Goal: Task Accomplishment & Management: Complete application form

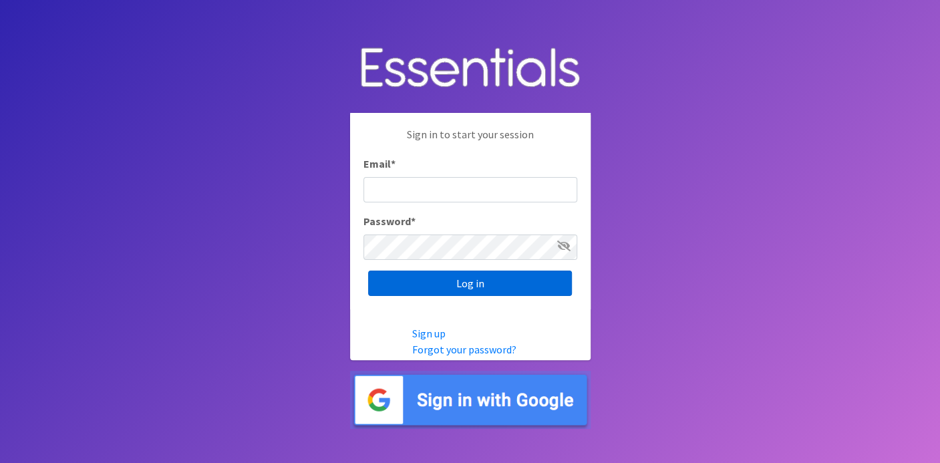
type input "deb@villagediaperbank.org"
click at [434, 285] on input "Log in" at bounding box center [470, 283] width 204 height 25
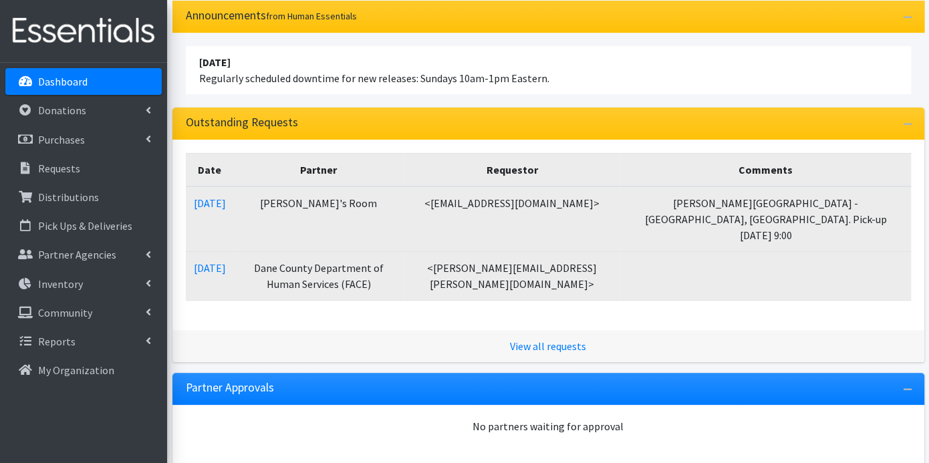
scroll to position [222, 0]
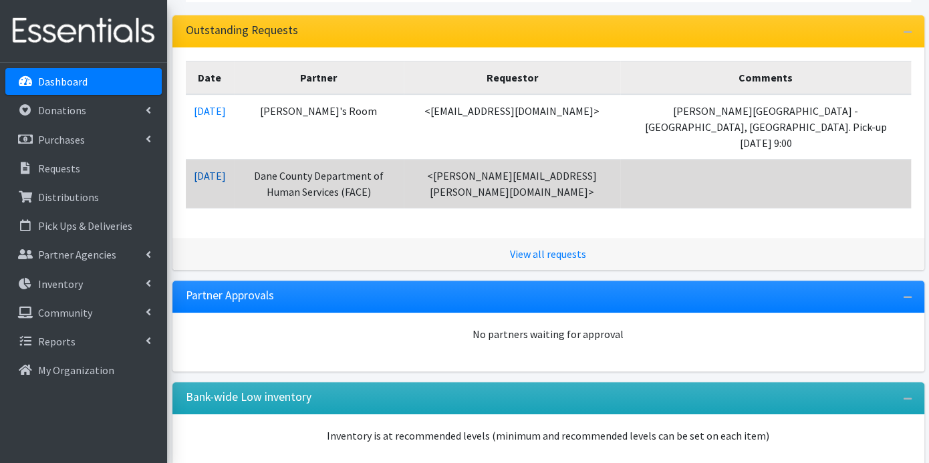
click at [226, 169] on link "[DATE]" at bounding box center [210, 175] width 32 height 13
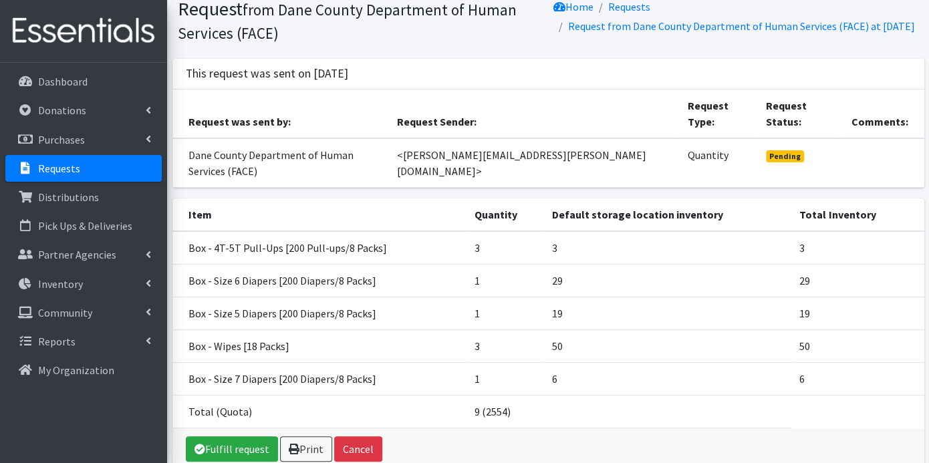
scroll to position [74, 0]
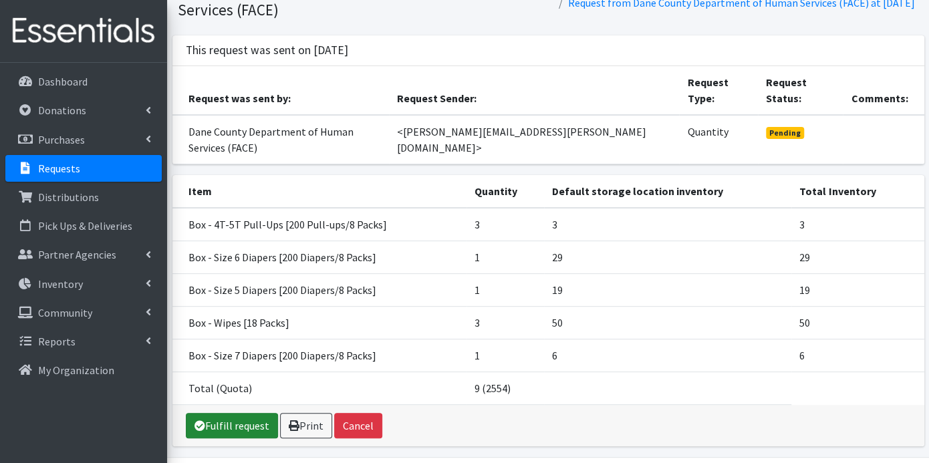
click at [244, 413] on link "Fulfill request" at bounding box center [232, 425] width 92 height 25
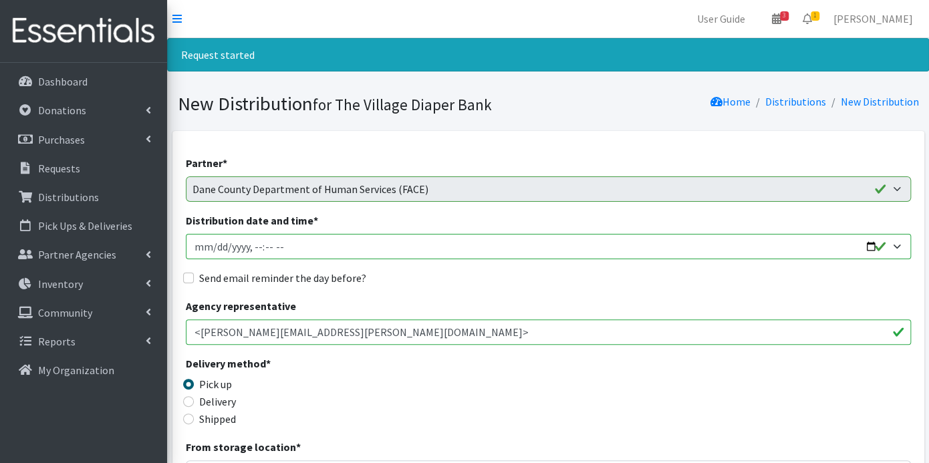
click at [211, 242] on input "Distribution date and time *" at bounding box center [548, 246] width 725 height 25
type input "2025-09-26T23:59"
click at [255, 242] on input "Distribution date and time *" at bounding box center [548, 246] width 725 height 25
type input "2025-09-26T09:00"
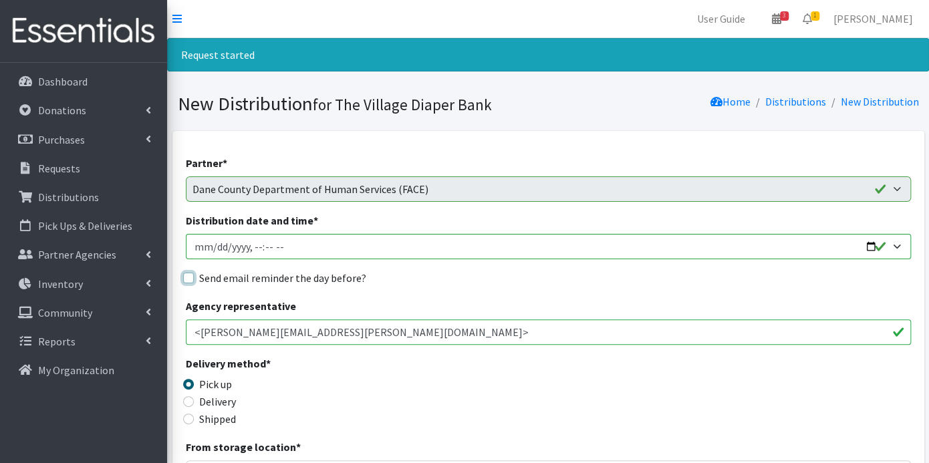
click at [186, 277] on input "Send email reminder the day before?" at bounding box center [188, 278] width 11 height 11
checkbox input "true"
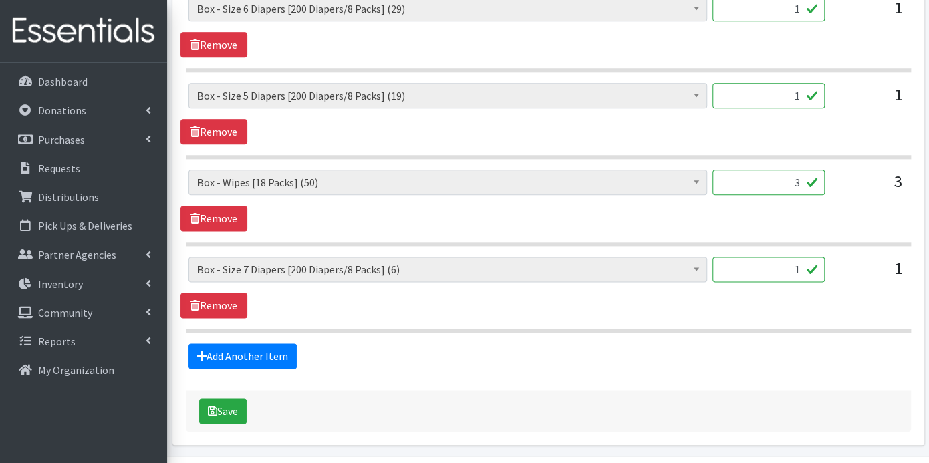
scroll to position [776, 0]
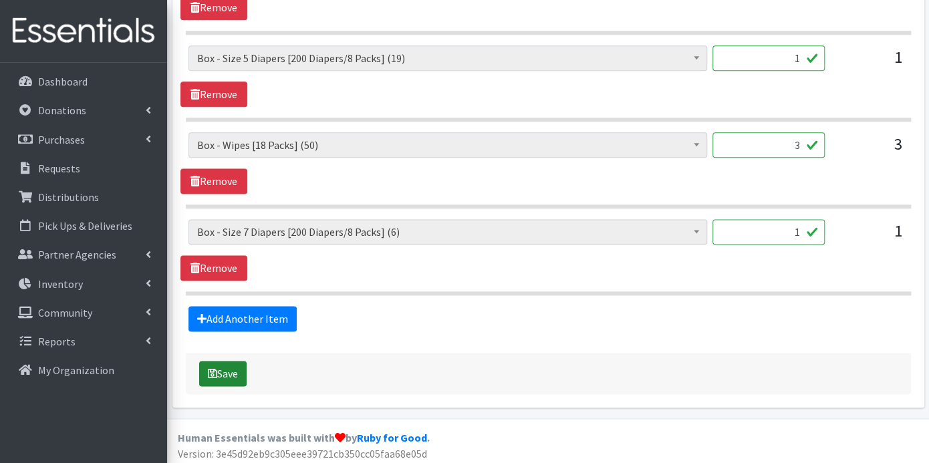
click at [221, 363] on button "Save" at bounding box center [222, 373] width 47 height 25
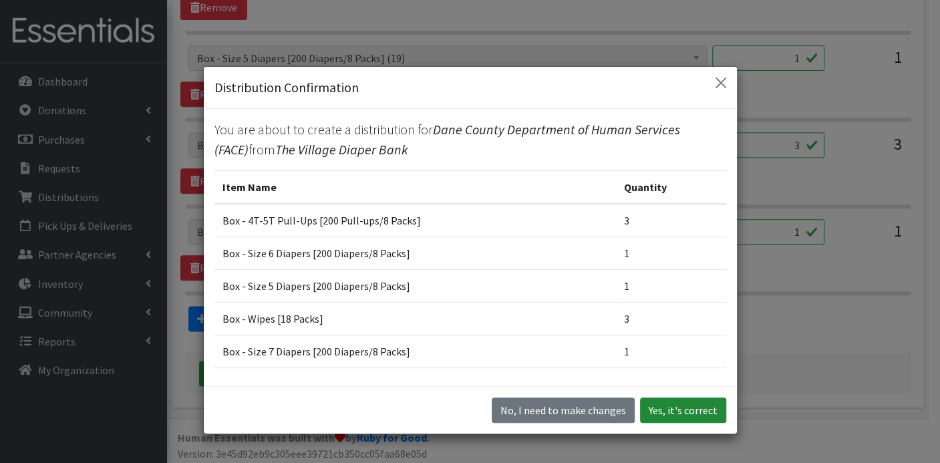
click at [654, 409] on button "Yes, it's correct" at bounding box center [683, 410] width 86 height 25
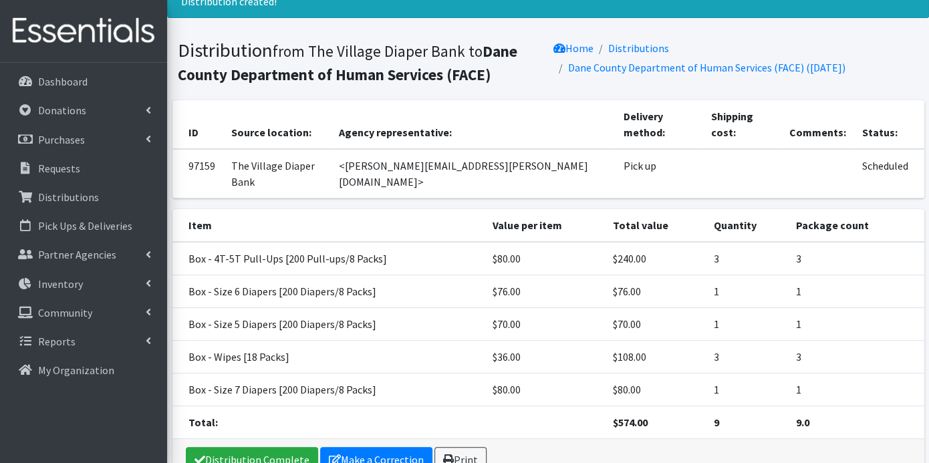
scroll to position [96, 0]
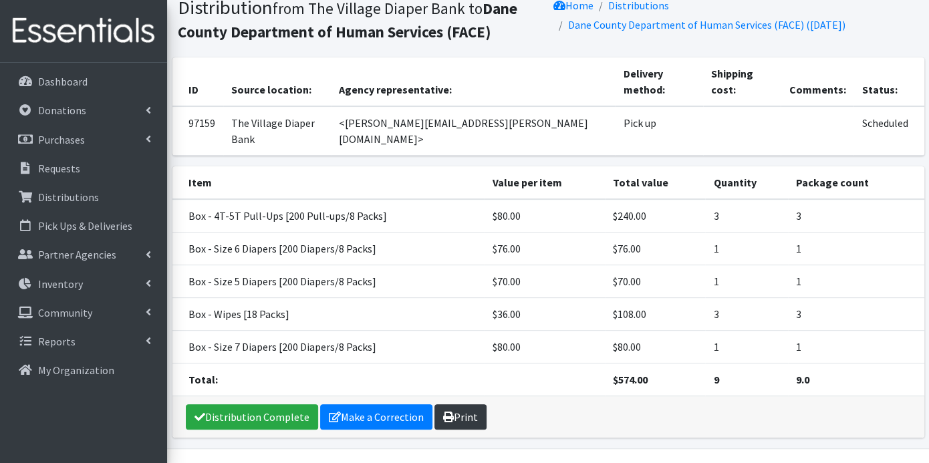
click at [462, 404] on link "Print" at bounding box center [460, 416] width 52 height 25
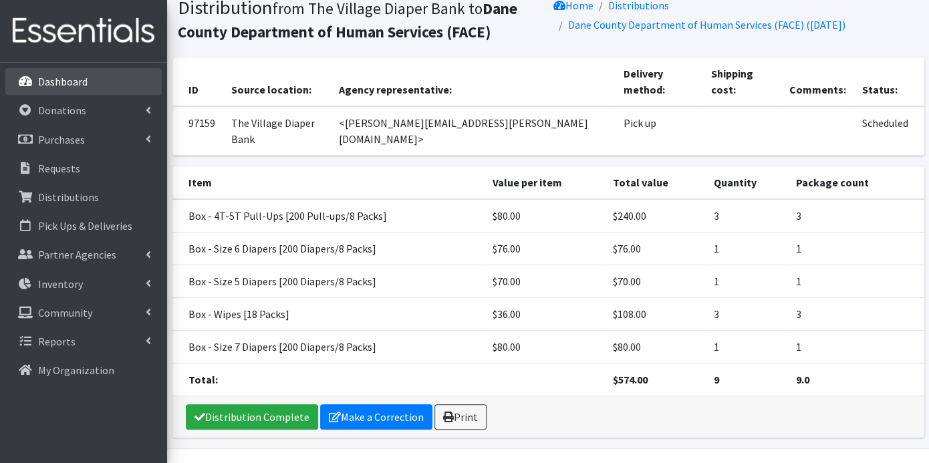
click at [78, 79] on p "Dashboard" at bounding box center [62, 81] width 49 height 13
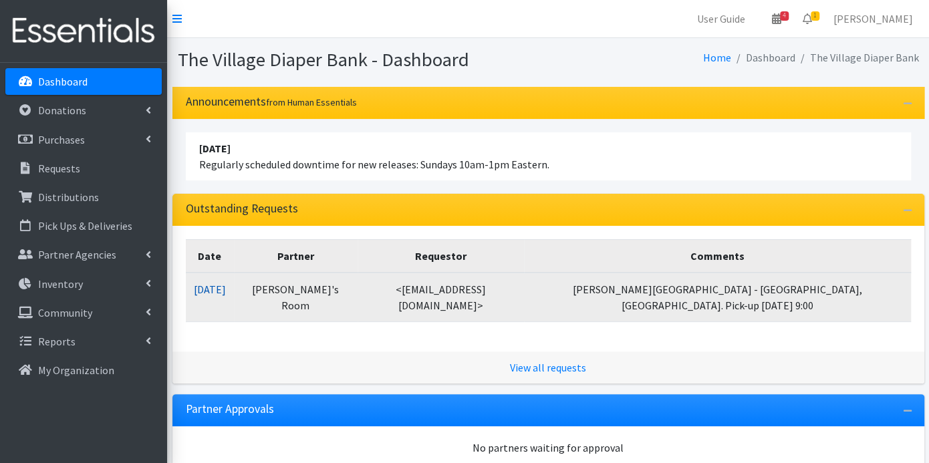
click at [226, 289] on link "09/23/2025" at bounding box center [210, 289] width 32 height 13
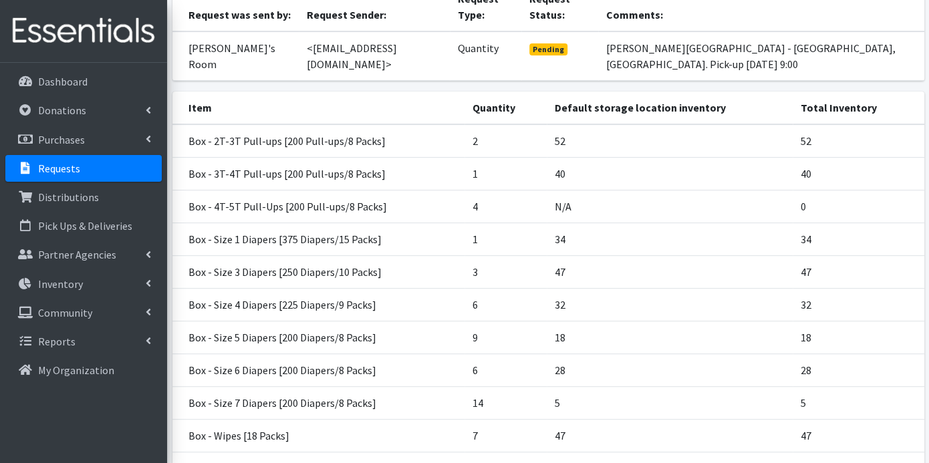
scroll to position [223, 0]
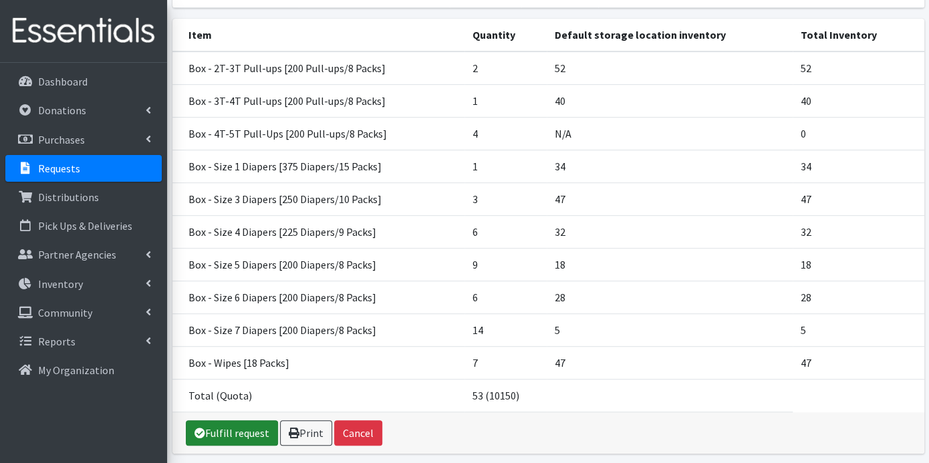
click at [246, 420] on link "Fulfill request" at bounding box center [232, 432] width 92 height 25
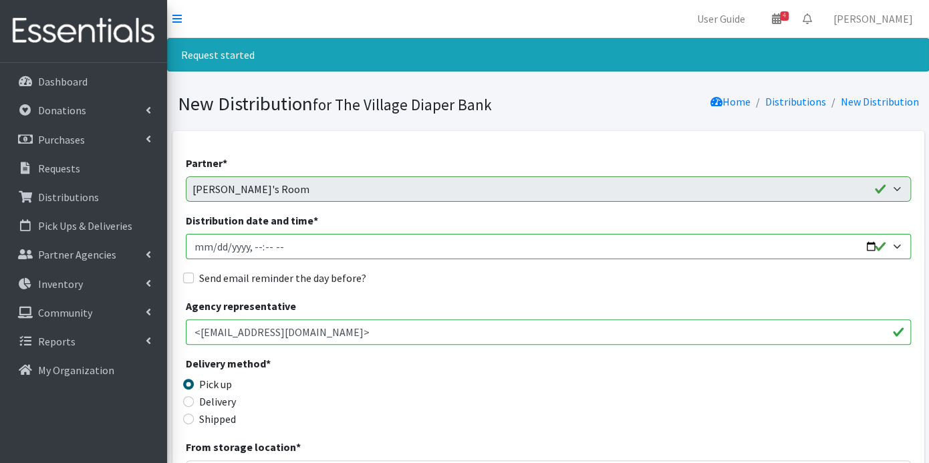
click at [198, 240] on input "Distribution date and time *" at bounding box center [548, 246] width 725 height 25
type input "2025-10-24T23:59"
type input "2025-10-01T23:59"
click at [248, 250] on input "Distribution date and time *" at bounding box center [548, 246] width 725 height 25
type input "2025-10-01T09:00"
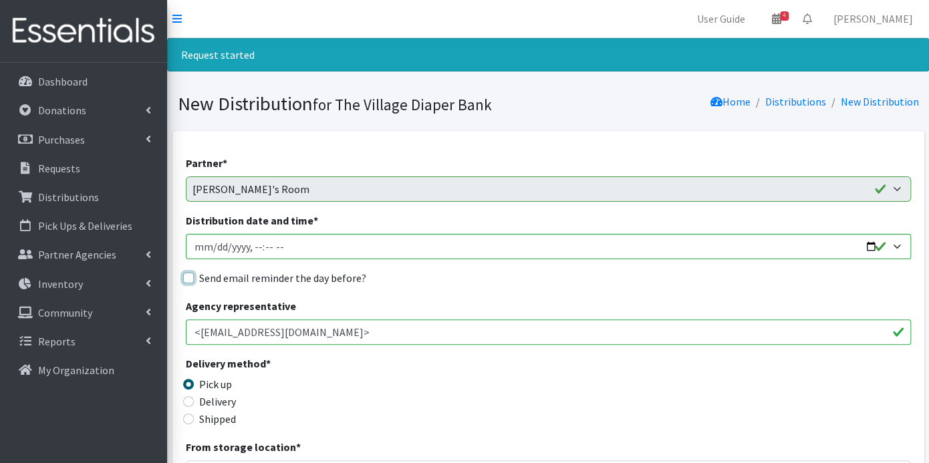
click at [189, 278] on input "Send email reminder the day before?" at bounding box center [188, 278] width 11 height 11
checkbox input "true"
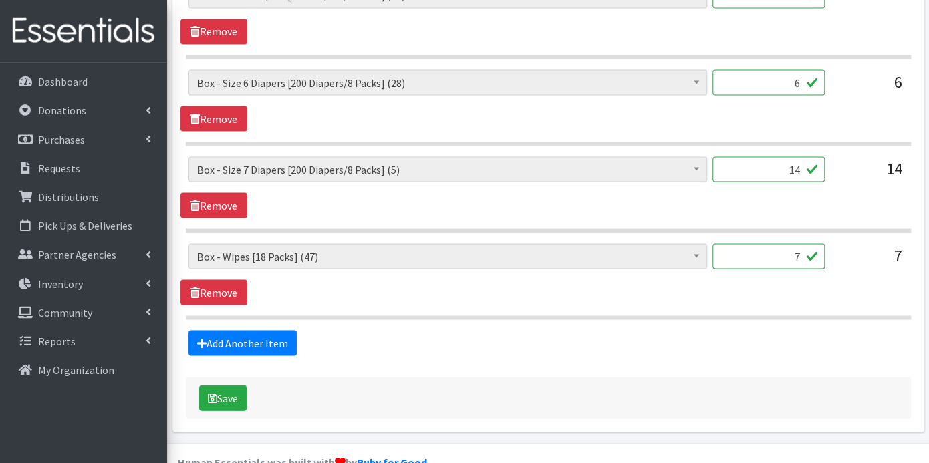
scroll to position [1187, 0]
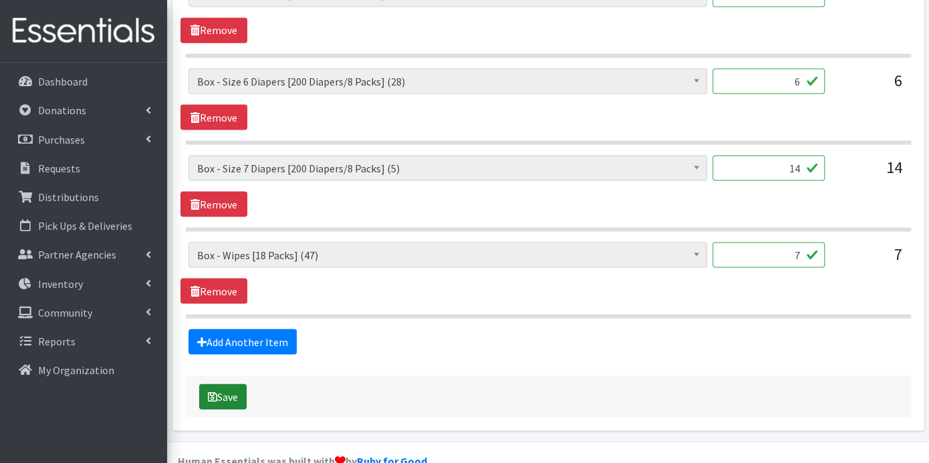
click at [232, 388] on button "Save" at bounding box center [222, 395] width 47 height 25
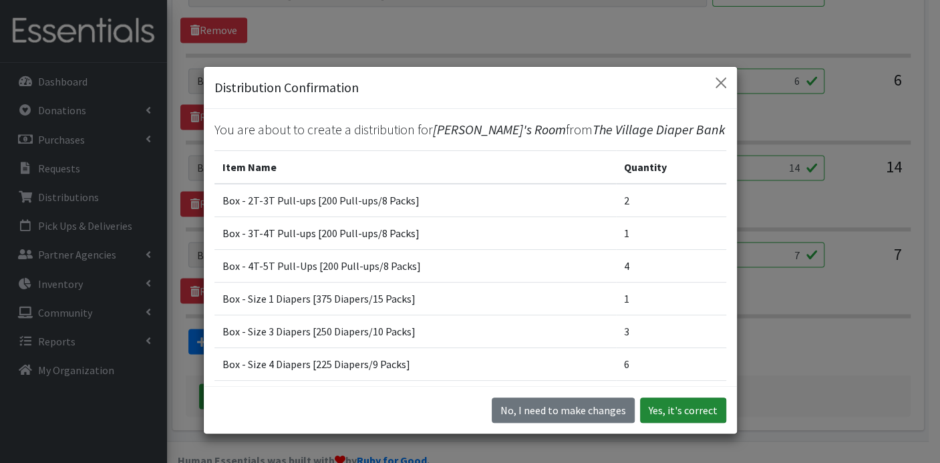
click at [704, 410] on button "Yes, it's correct" at bounding box center [683, 410] width 86 height 25
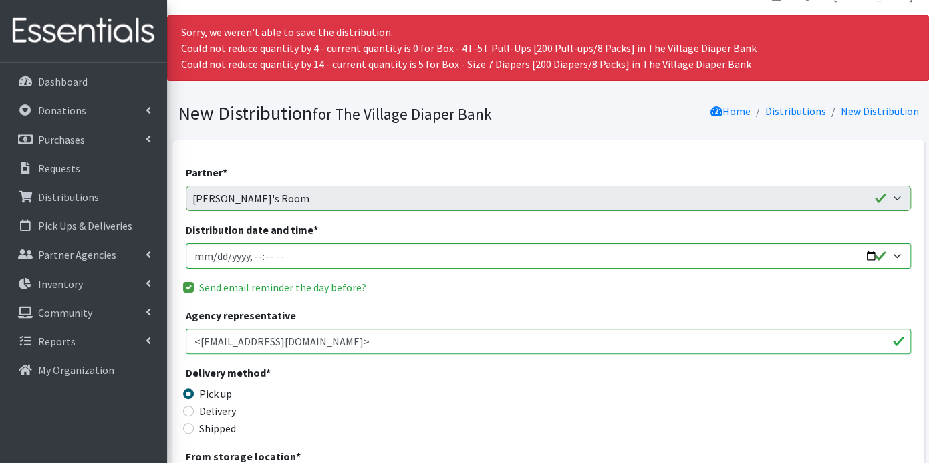
scroll to position [0, 0]
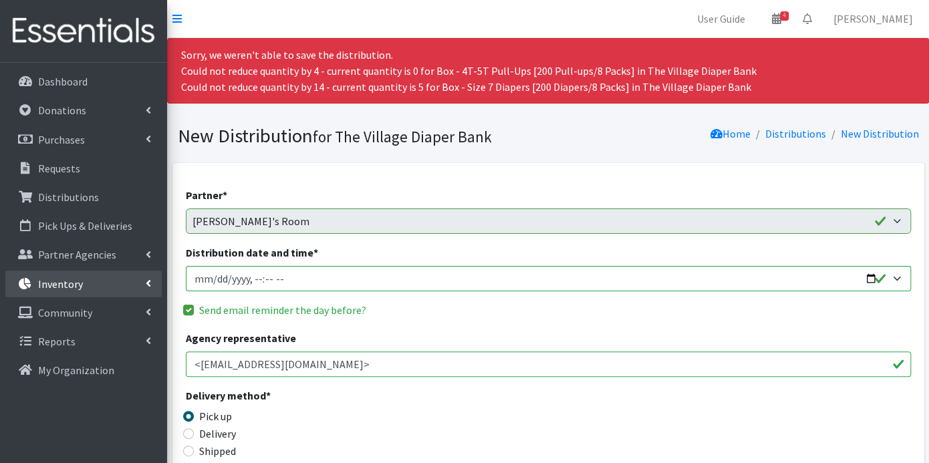
click at [64, 281] on p "Inventory" at bounding box center [60, 283] width 45 height 13
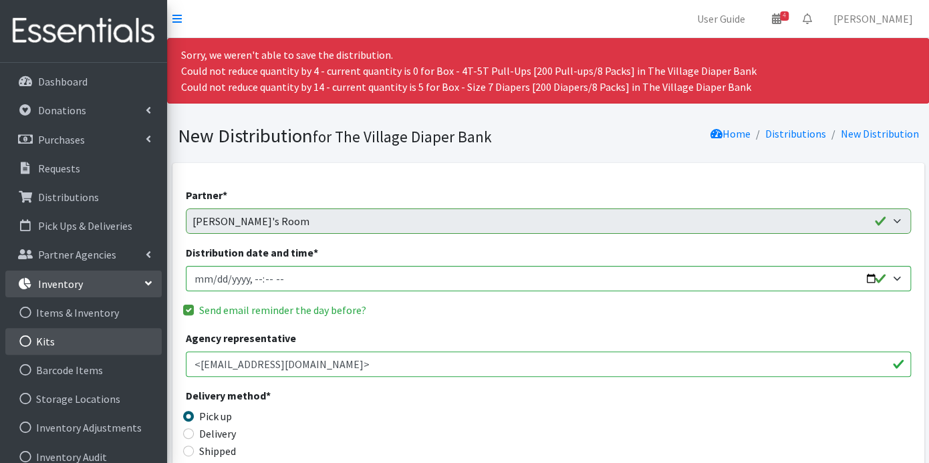
click at [63, 340] on link "Kits" at bounding box center [83, 341] width 156 height 27
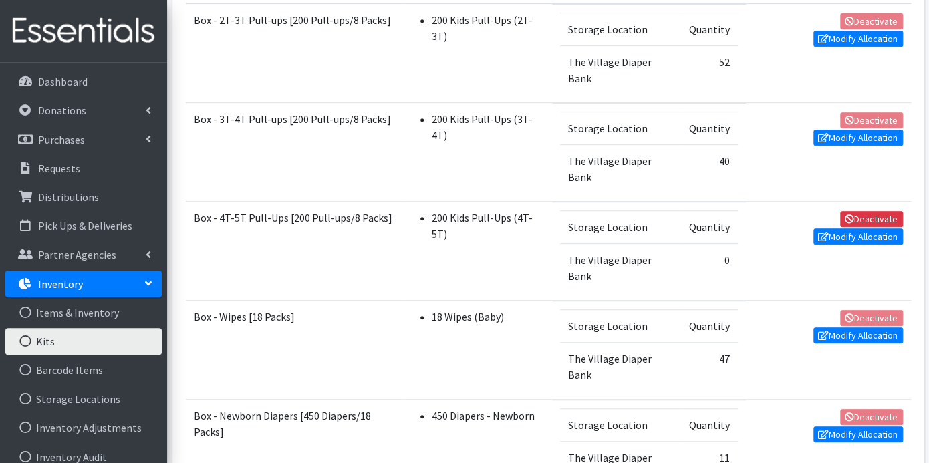
scroll to position [371, 0]
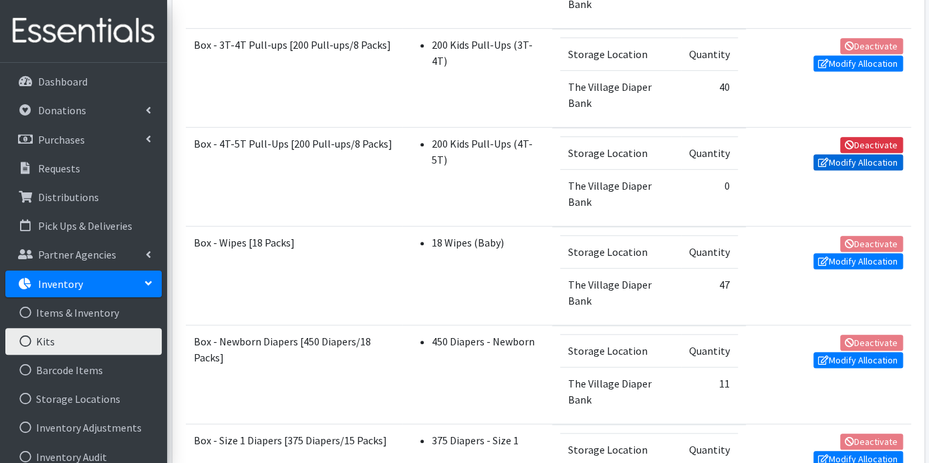
click at [830, 159] on link "Modify Allocation" at bounding box center [858, 162] width 90 height 16
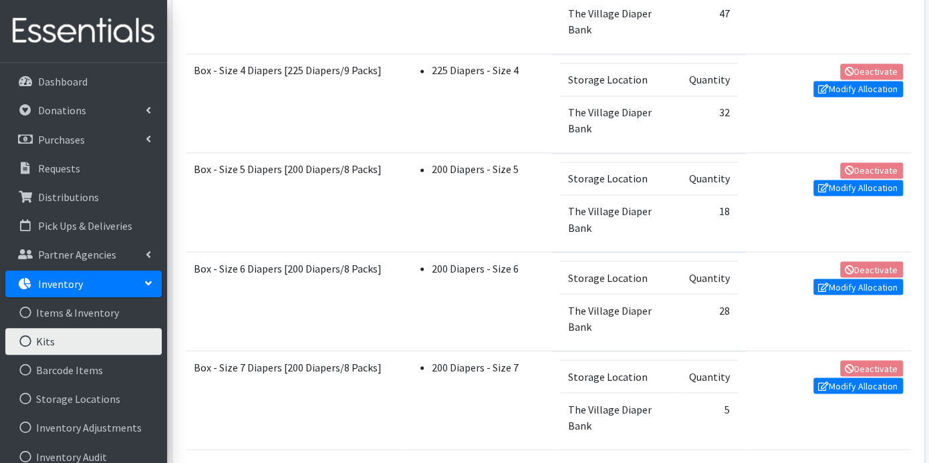
scroll to position [1039, 0]
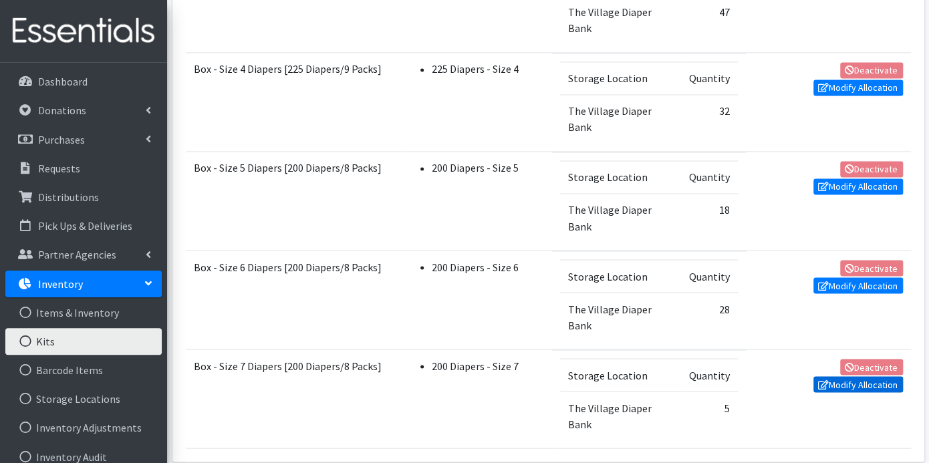
click at [836, 376] on link "Modify Allocation" at bounding box center [858, 384] width 90 height 16
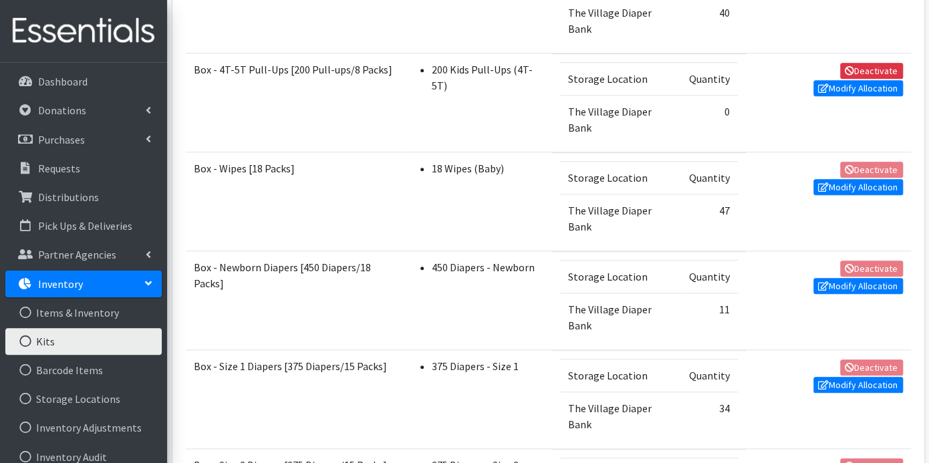
scroll to position [371, 0]
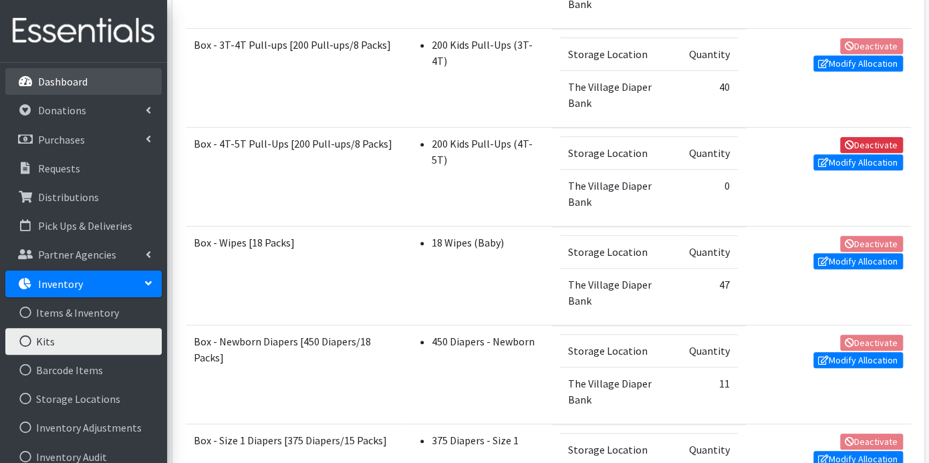
click at [51, 79] on p "Dashboard" at bounding box center [62, 81] width 49 height 13
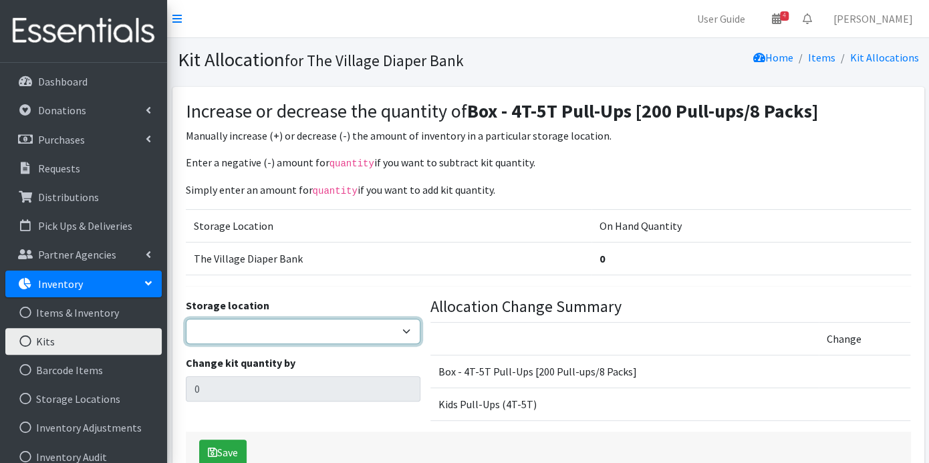
click at [404, 326] on select "The Village Diaper Bank" at bounding box center [303, 331] width 235 height 25
select select "353"
click at [186, 319] on select "The Village Diaper Bank" at bounding box center [303, 331] width 235 height 25
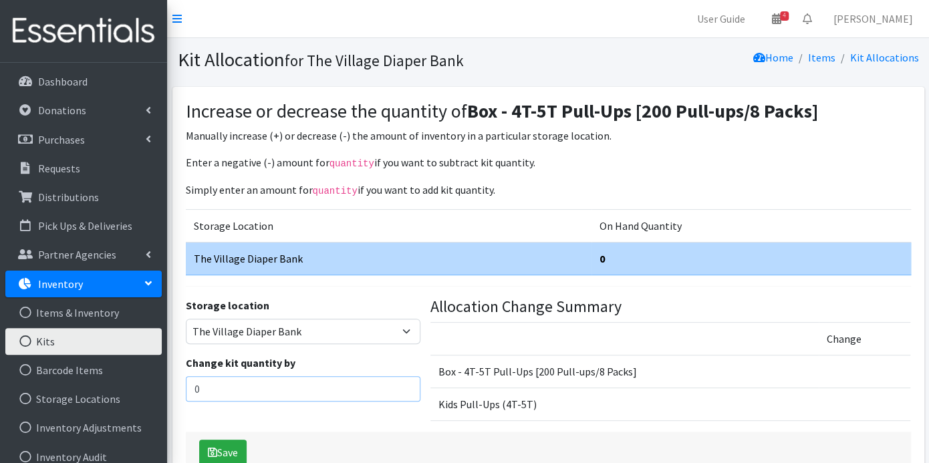
click at [248, 388] on input "0" at bounding box center [303, 388] width 235 height 25
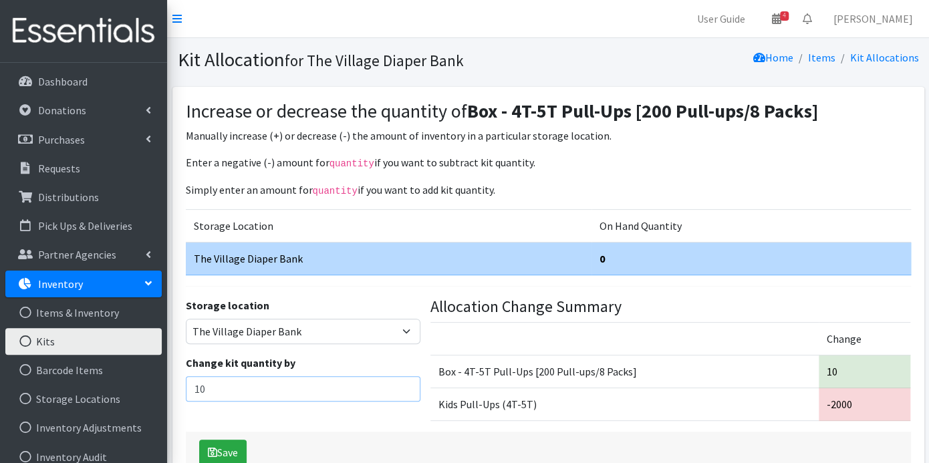
type input "10"
click at [227, 440] on button "Save" at bounding box center [222, 452] width 47 height 25
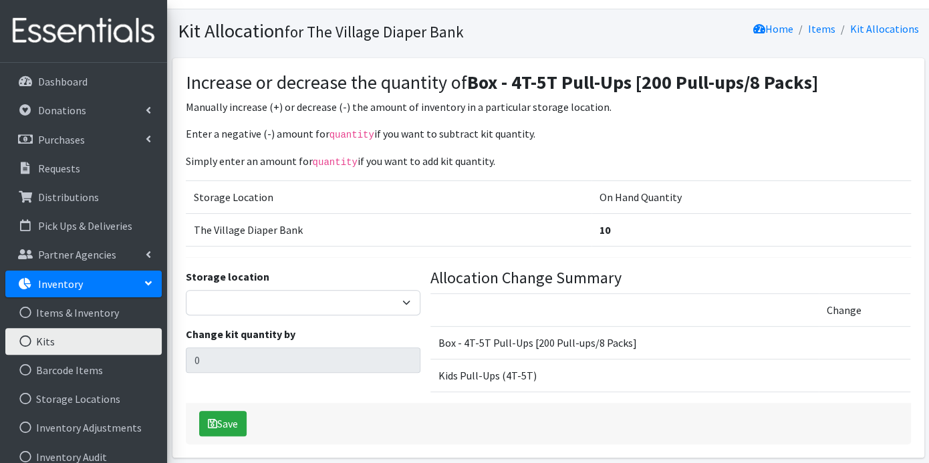
scroll to position [6, 0]
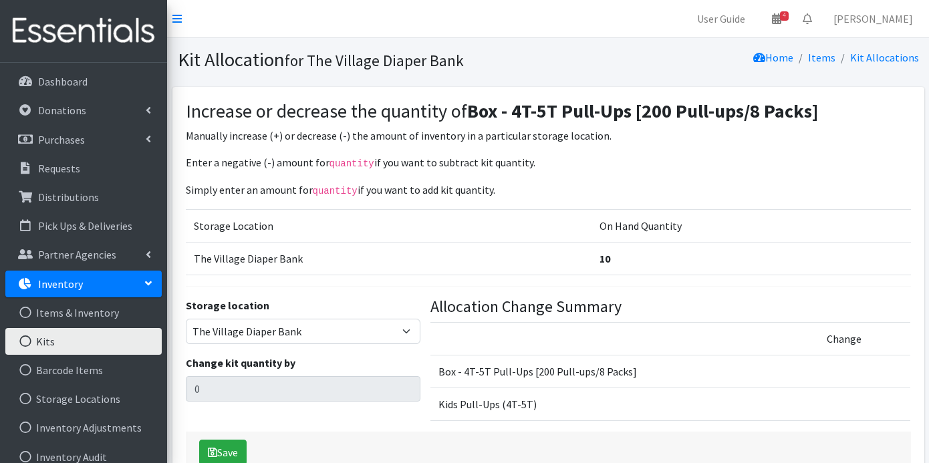
select select "353"
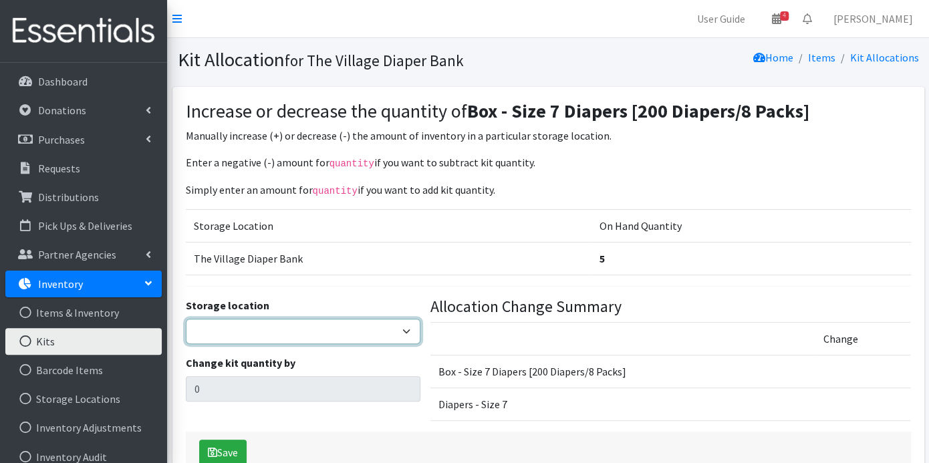
click at [404, 327] on select "The Village Diaper Bank" at bounding box center [303, 331] width 235 height 25
select select "353"
click at [186, 319] on select "The Village Diaper Bank" at bounding box center [303, 331] width 235 height 25
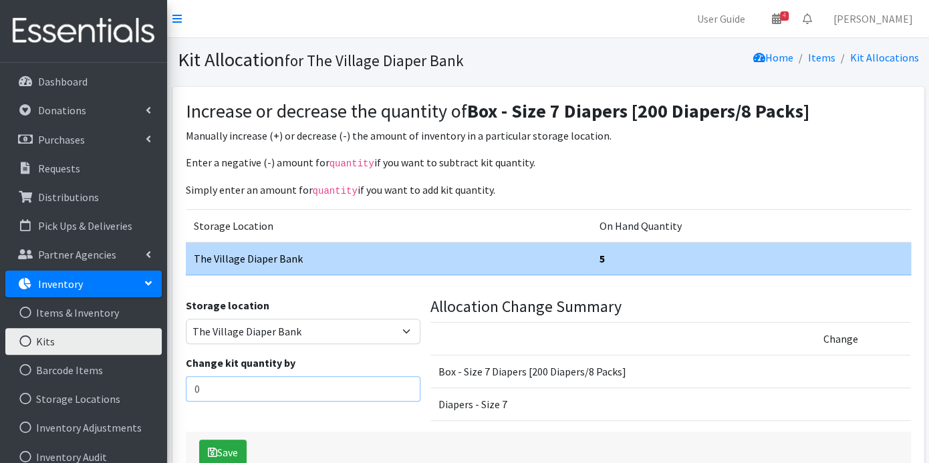
click at [360, 379] on input "0" at bounding box center [303, 388] width 235 height 25
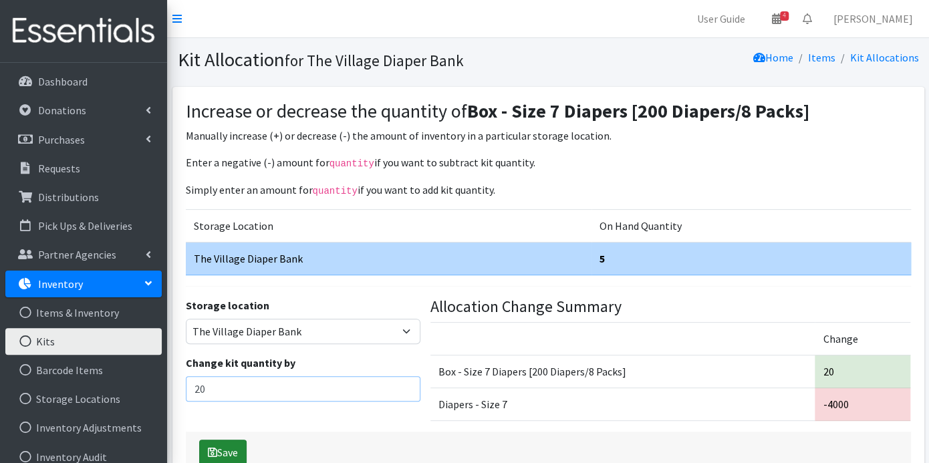
type input "20"
click at [239, 442] on button "Save" at bounding box center [222, 452] width 47 height 25
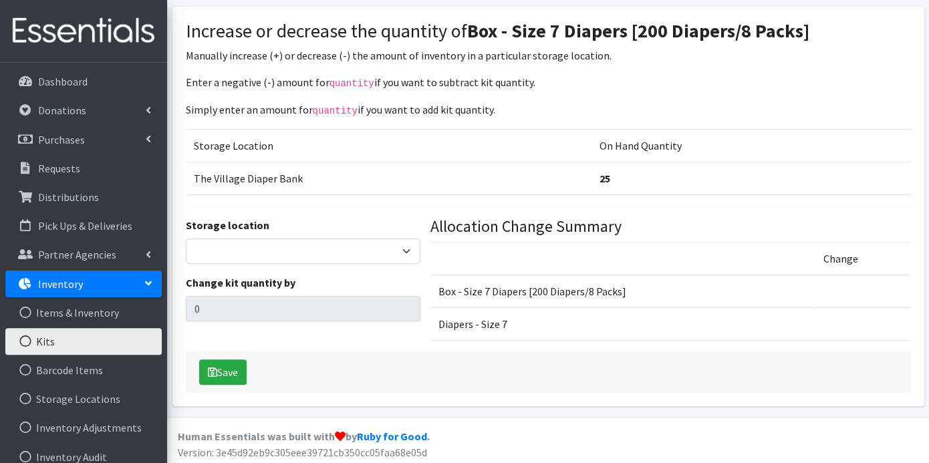
scroll to position [80, 0]
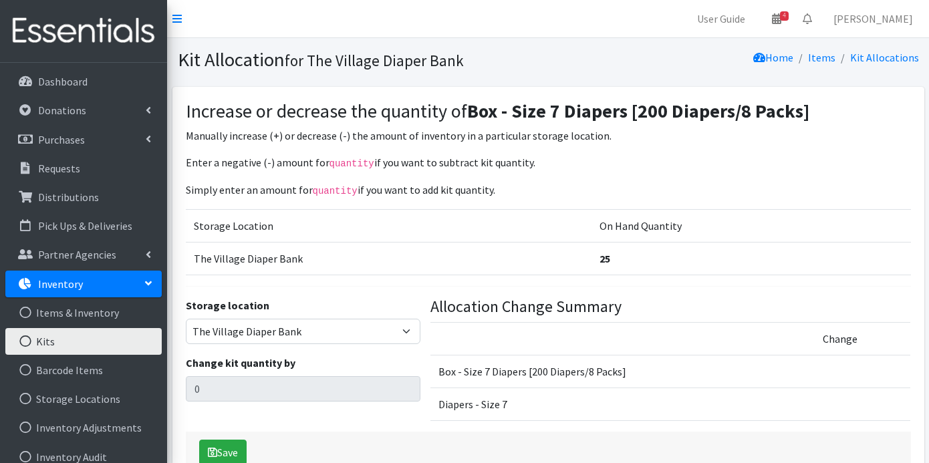
select select "353"
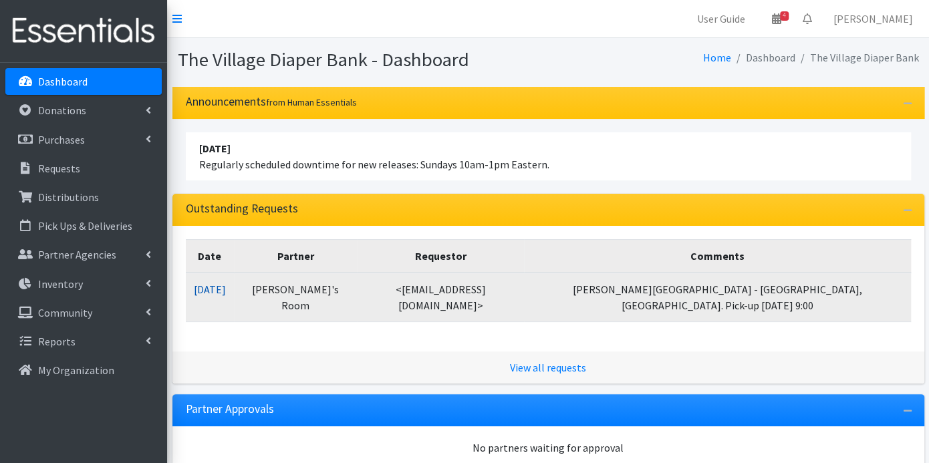
click at [226, 284] on link "[DATE]" at bounding box center [210, 289] width 32 height 13
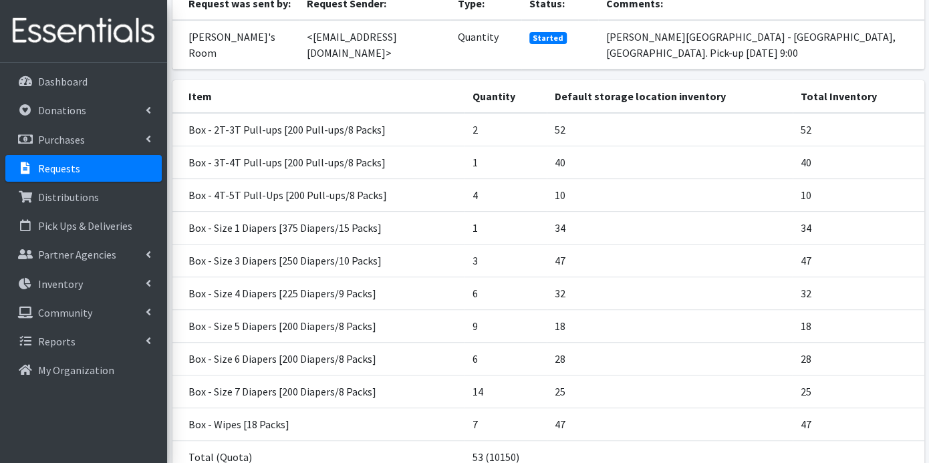
scroll to position [223, 0]
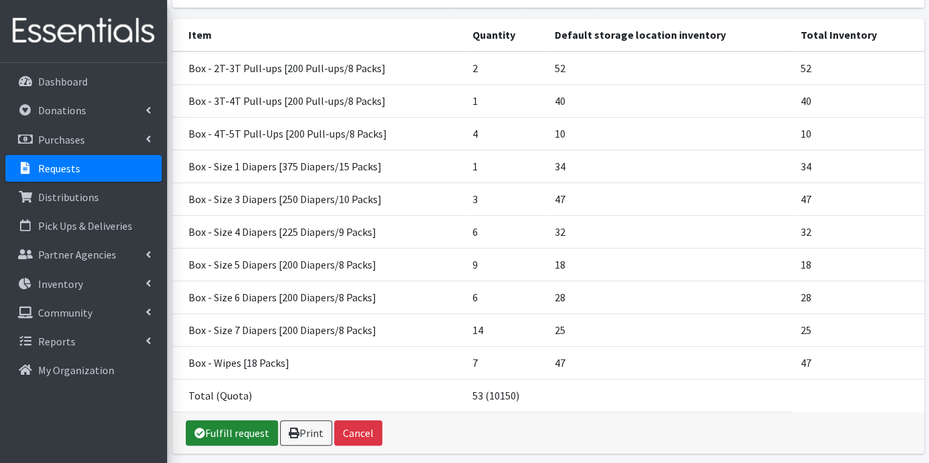
click at [214, 420] on link "Fulfill request" at bounding box center [232, 432] width 92 height 25
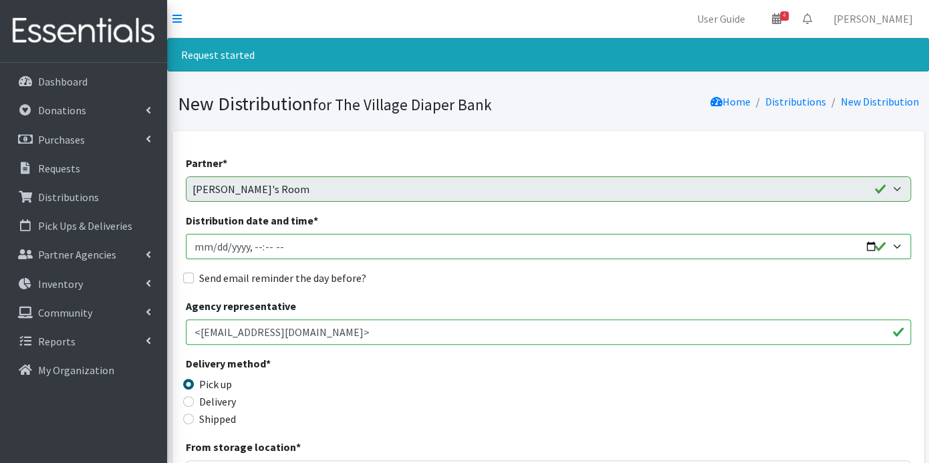
click at [202, 249] on input "Distribution date and time *" at bounding box center [548, 246] width 725 height 25
type input "[DATE]T23:59"
click at [253, 248] on input "Distribution date and time *" at bounding box center [548, 246] width 725 height 25
type input "[DATE]T09:00"
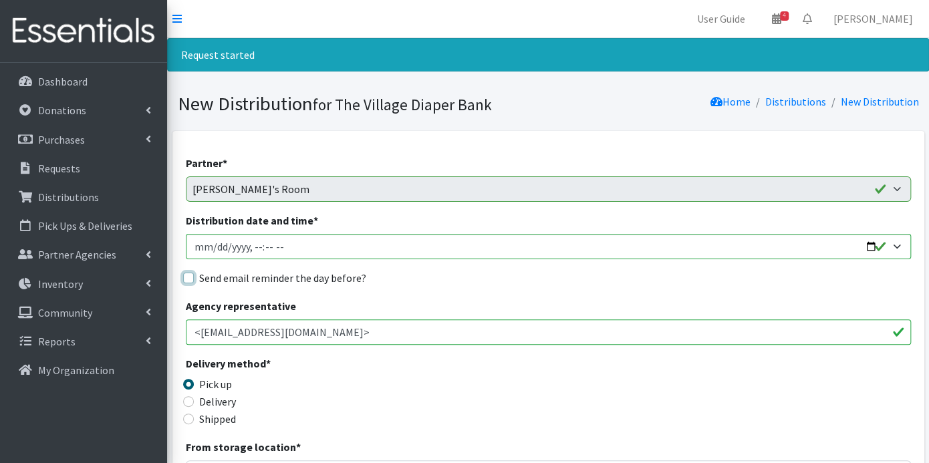
click at [184, 277] on input "Send email reminder the day before?" at bounding box center [188, 278] width 11 height 11
checkbox input "true"
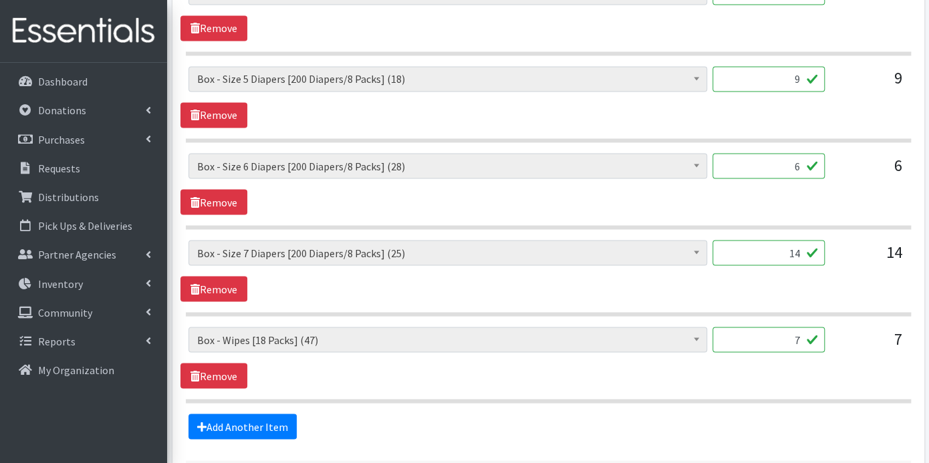
scroll to position [1207, 0]
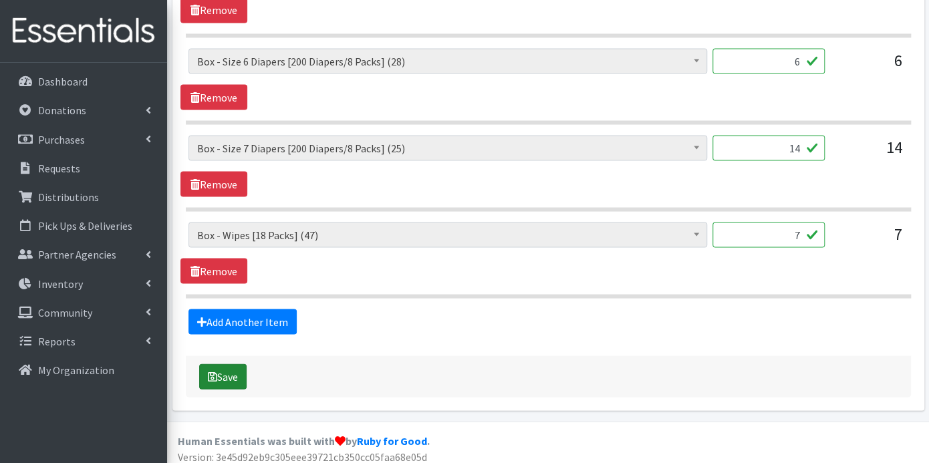
click at [223, 363] on button "Save" at bounding box center [222, 375] width 47 height 25
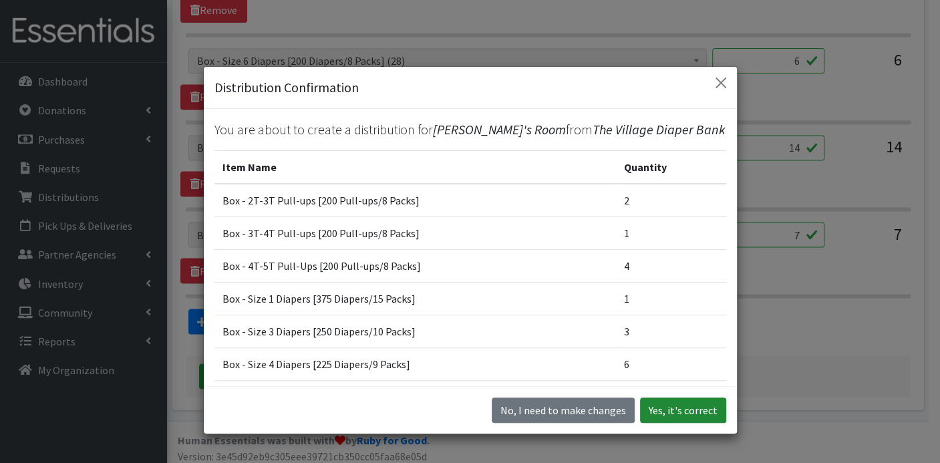
click at [666, 409] on button "Yes, it's correct" at bounding box center [683, 410] width 86 height 25
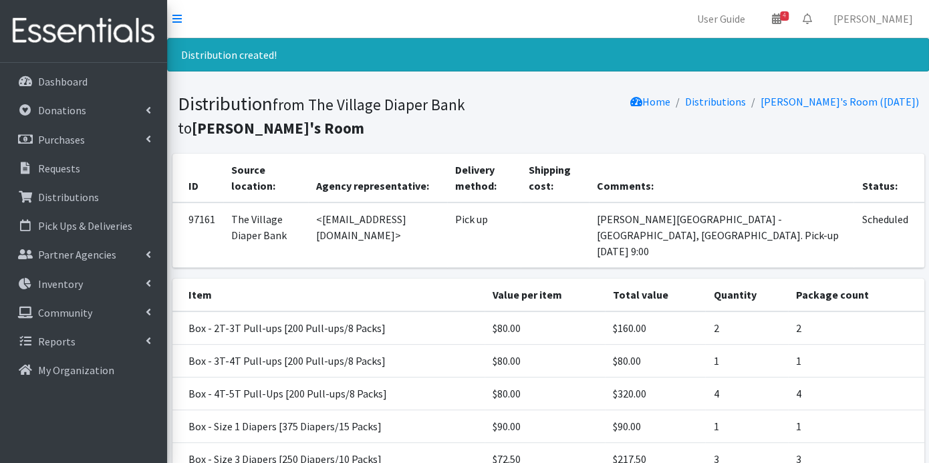
scroll to position [291, 0]
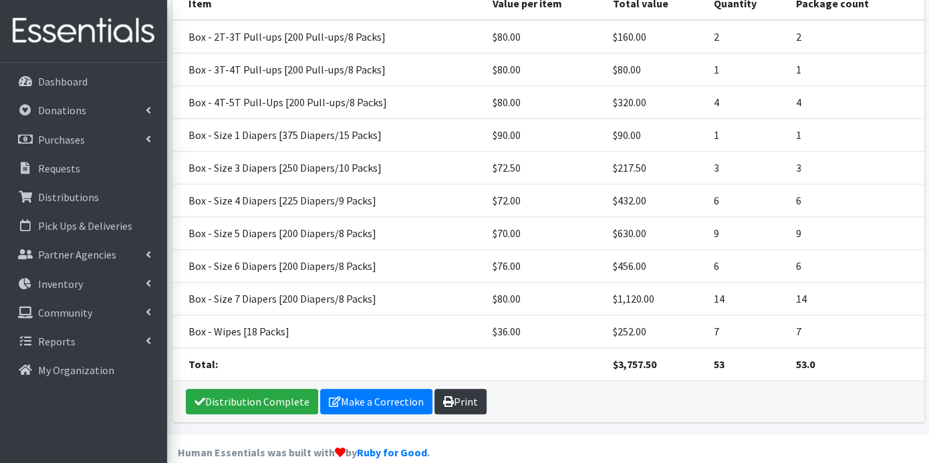
click at [470, 389] on link "Print" at bounding box center [460, 401] width 52 height 25
